Goal: Task Accomplishment & Management: Use online tool/utility

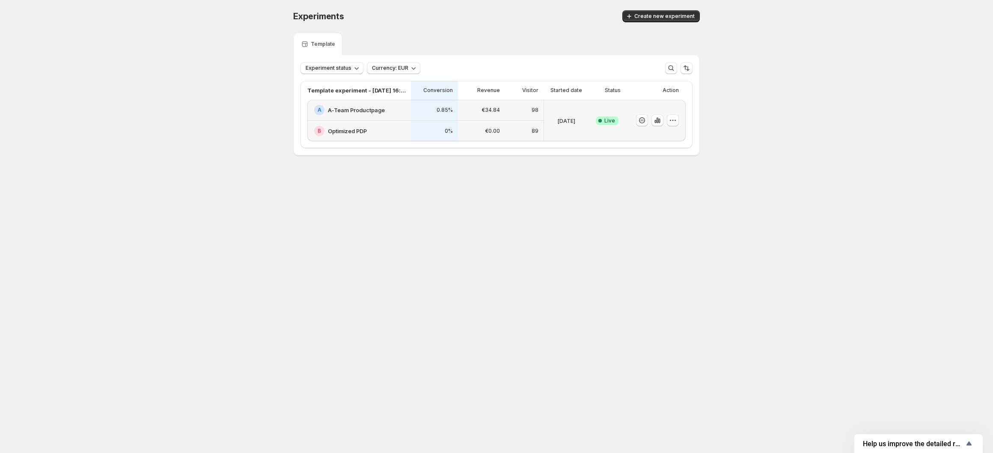
click at [358, 108] on h2 "A-Team Productpage" at bounding box center [356, 110] width 57 height 9
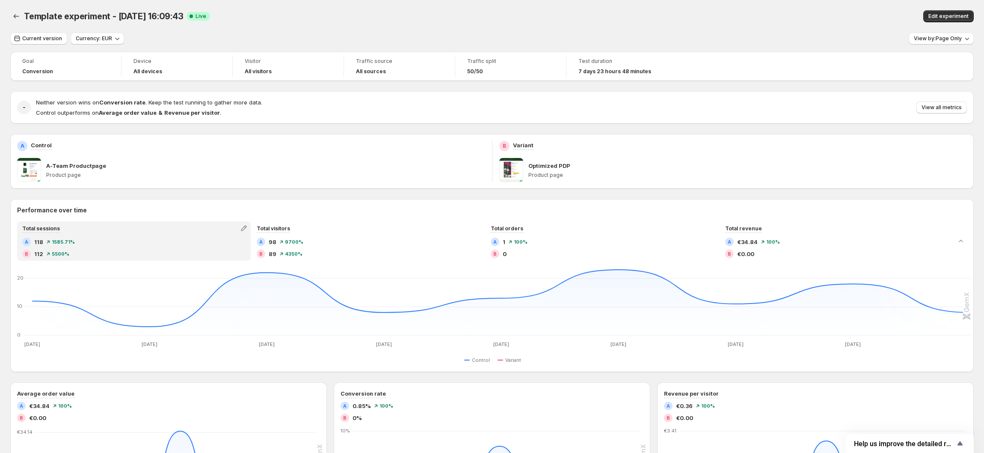
click at [766, 10] on div "Edit experiment" at bounding box center [771, 16] width 406 height 12
